Goal: Find specific page/section: Find specific page/section

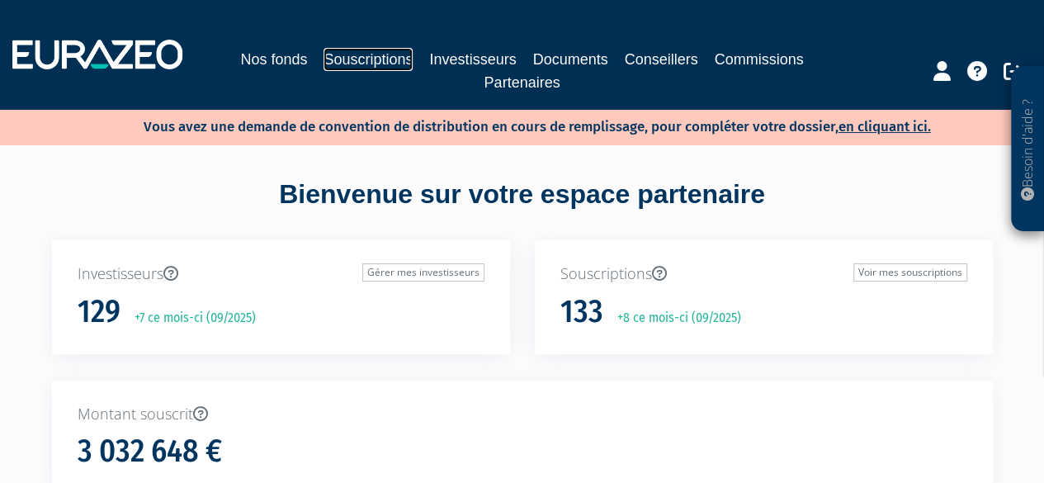
click at [342, 59] on link "Souscriptions" at bounding box center [368, 59] width 89 height 23
click at [393, 61] on link "Souscriptions" at bounding box center [368, 59] width 89 height 23
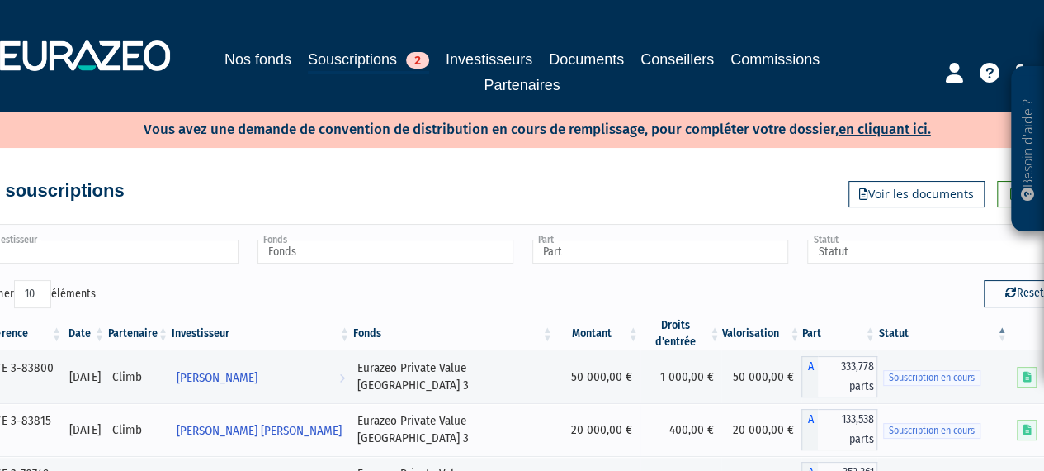
click at [145, 252] on input "text" at bounding box center [111, 251] width 256 height 24
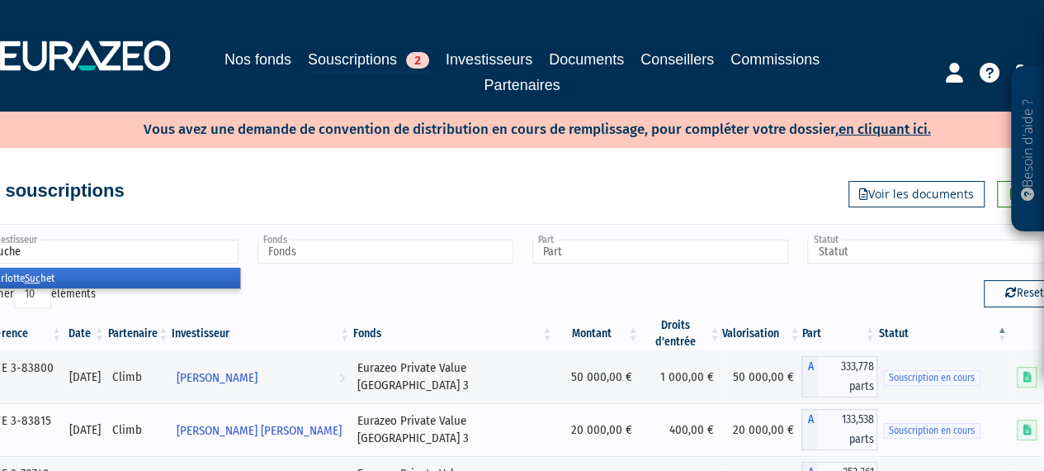
type input "suchet"
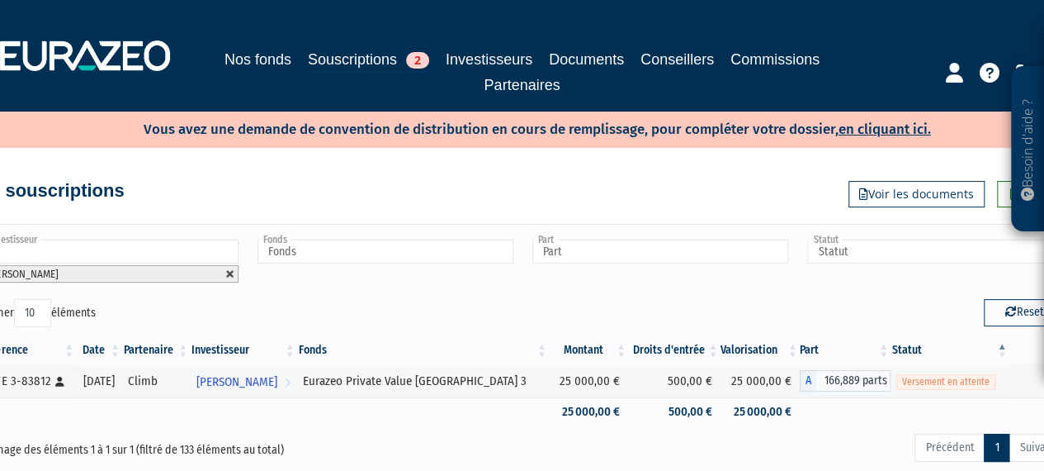
click at [226, 272] on link at bounding box center [230, 274] width 10 height 10
type input "Investisseur"
